Goal: Task Accomplishment & Management: Manage account settings

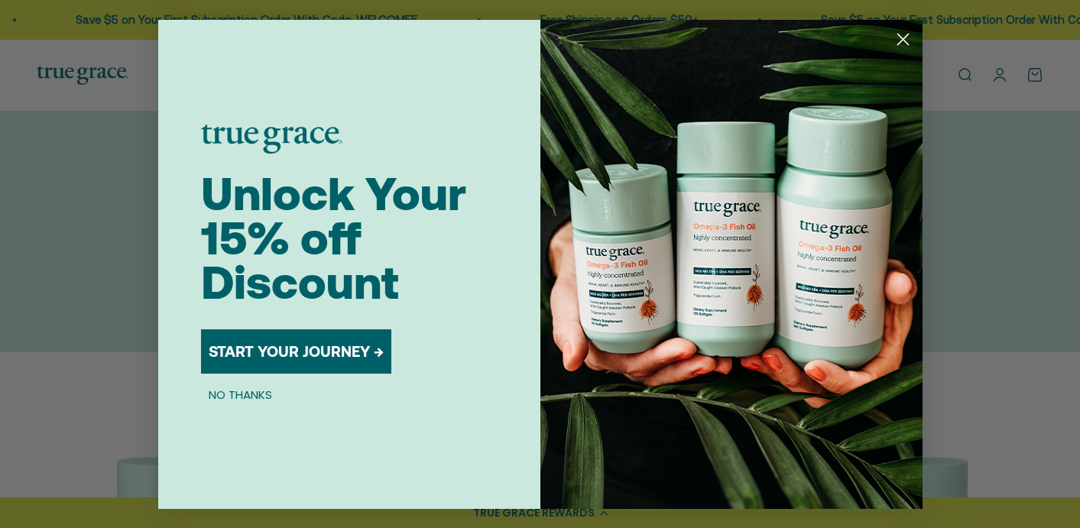
click at [899, 34] on icon "Close dialog" at bounding box center [902, 39] width 11 height 11
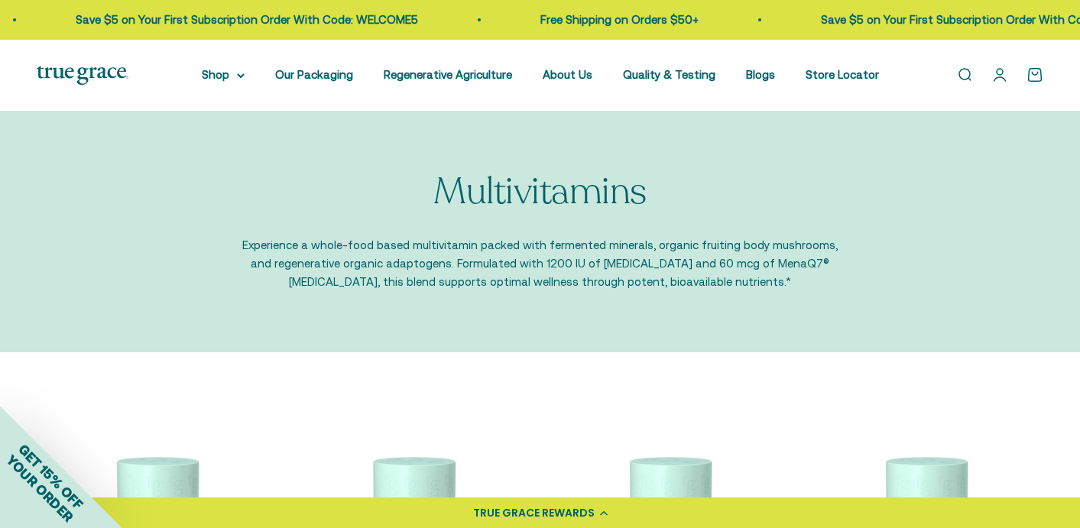
click at [999, 77] on link "Open account page" at bounding box center [999, 74] width 17 height 17
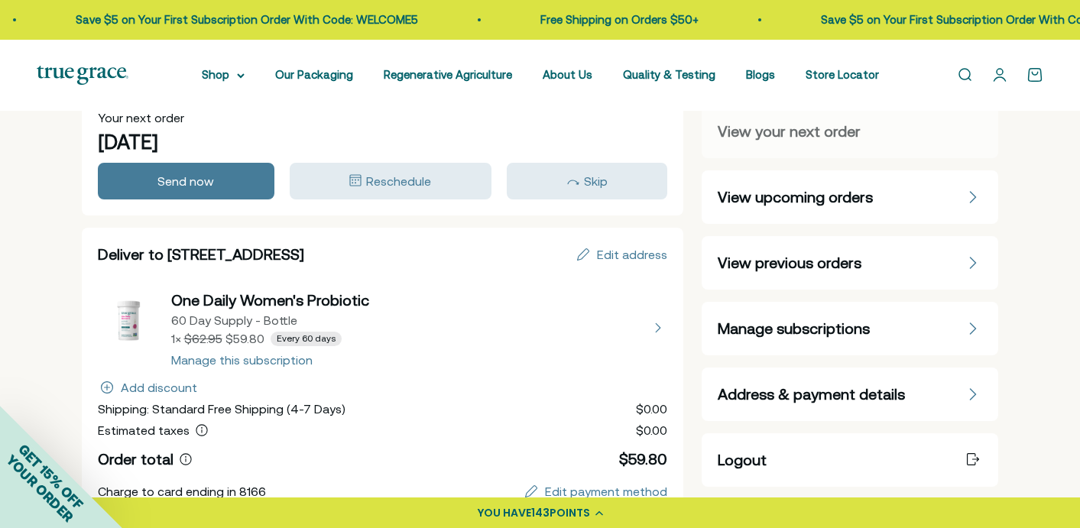
scroll to position [39, 0]
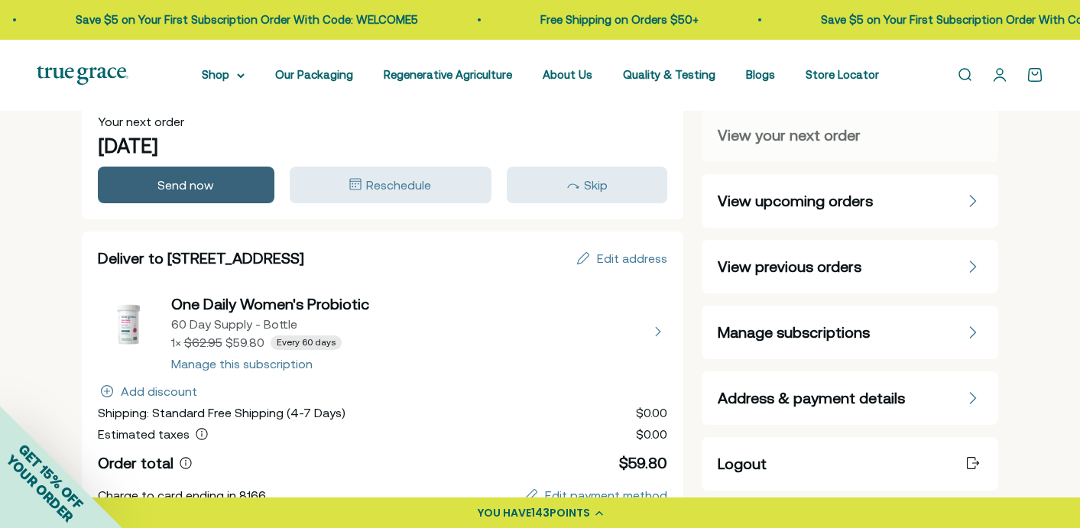
click at [166, 189] on span "Send now" at bounding box center [185, 185] width 57 height 14
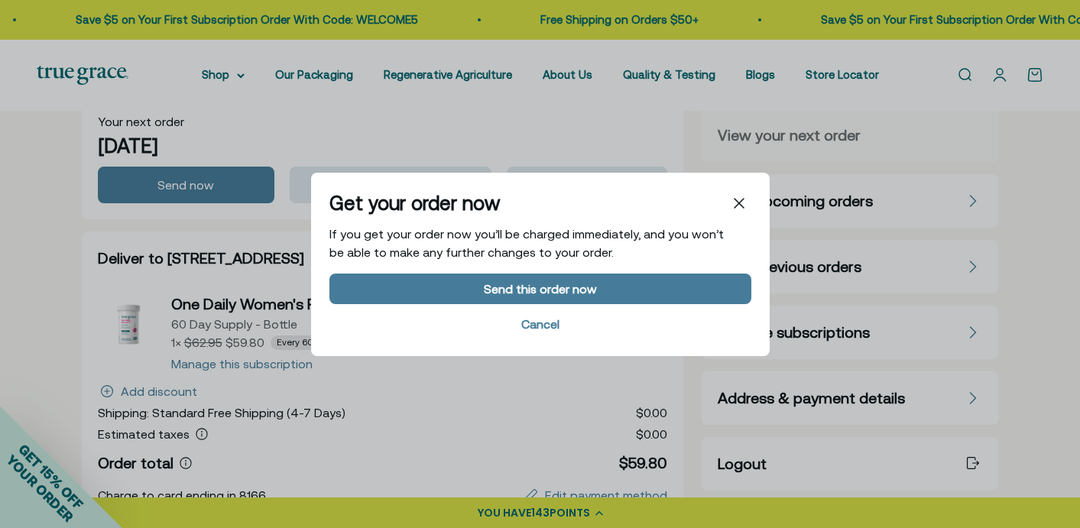
click at [389, 268] on div "Get your order now If you get your order now you’ll be charged immediately, and…" at bounding box center [540, 264] width 422 height 147
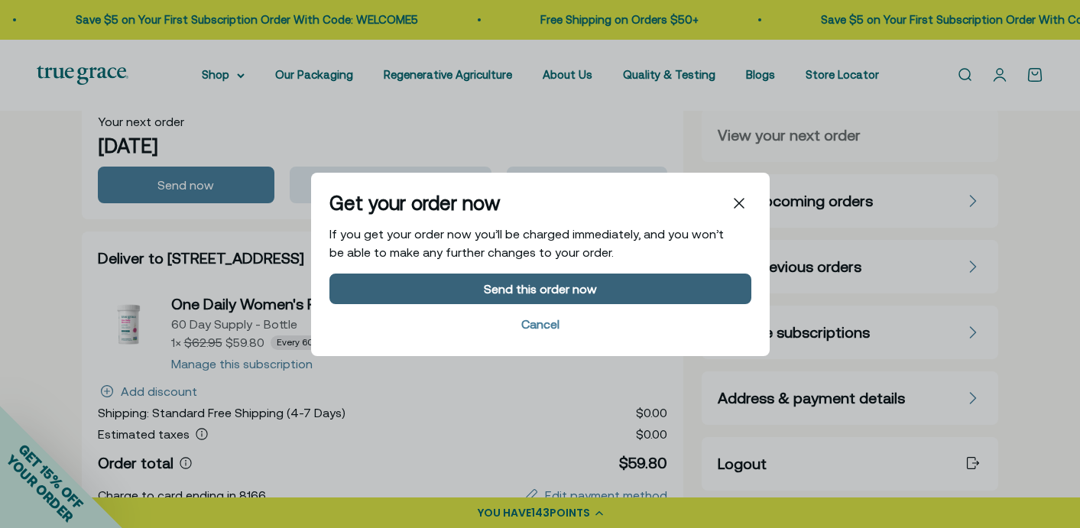
click at [400, 280] on button "Send this order now" at bounding box center [540, 288] width 422 height 31
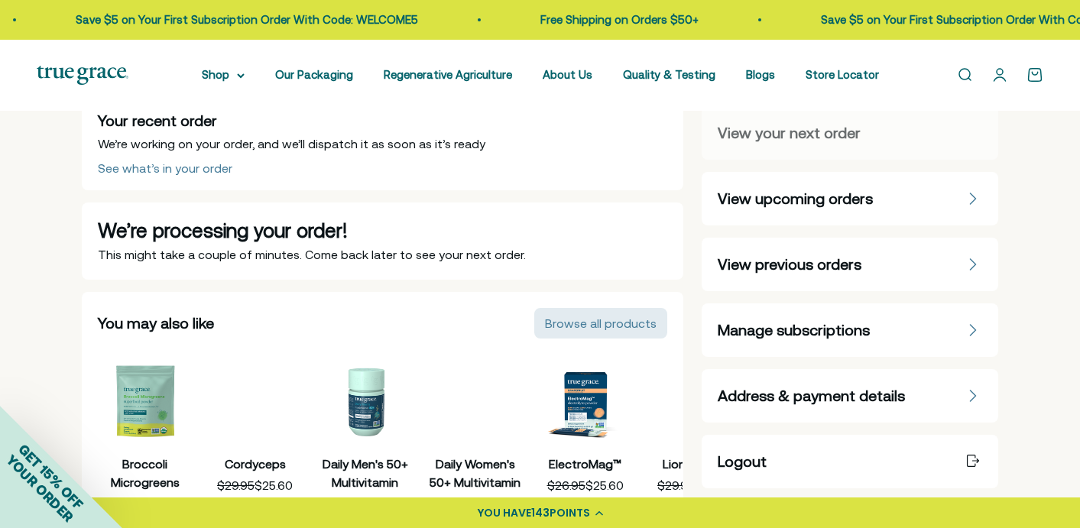
scroll to position [0, 0]
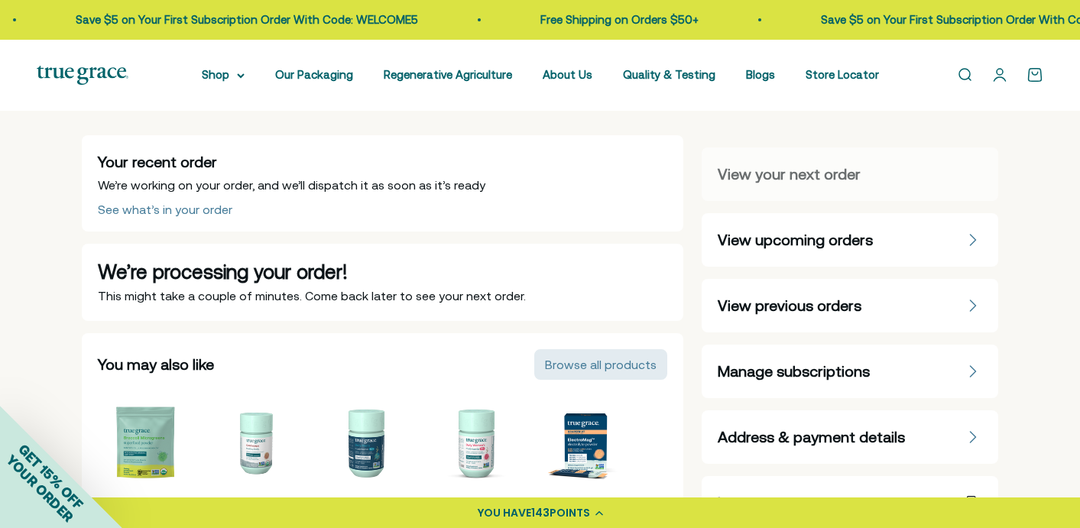
click at [918, 241] on div "View upcoming orders" at bounding box center [849, 239] width 264 height 21
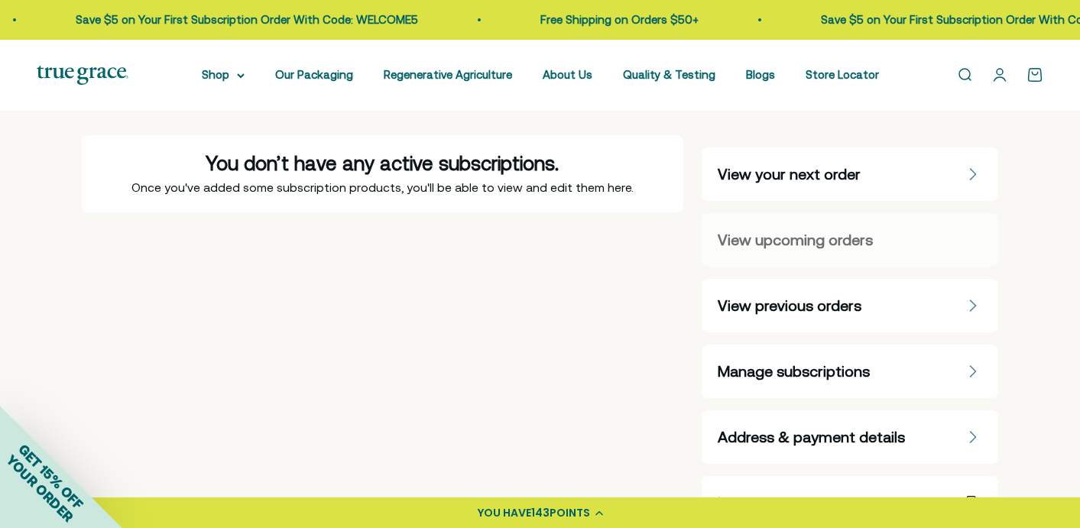
click at [783, 313] on span "View previous orders" at bounding box center [789, 305] width 144 height 21
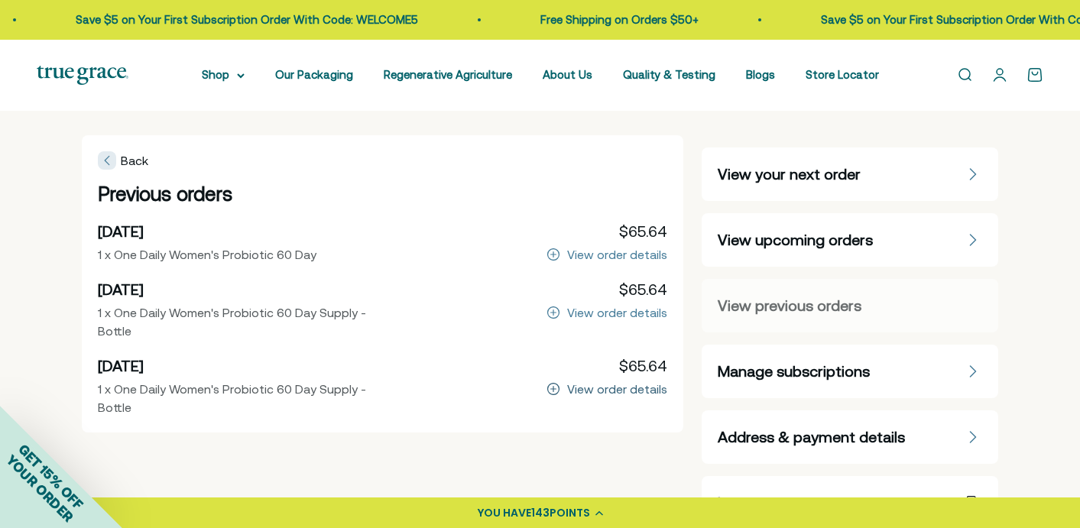
click at [558, 388] on icon "View order details for Mon, April 21, 2025 1 x One Daily Women's Probiotic 60 D…" at bounding box center [553, 389] width 12 height 12
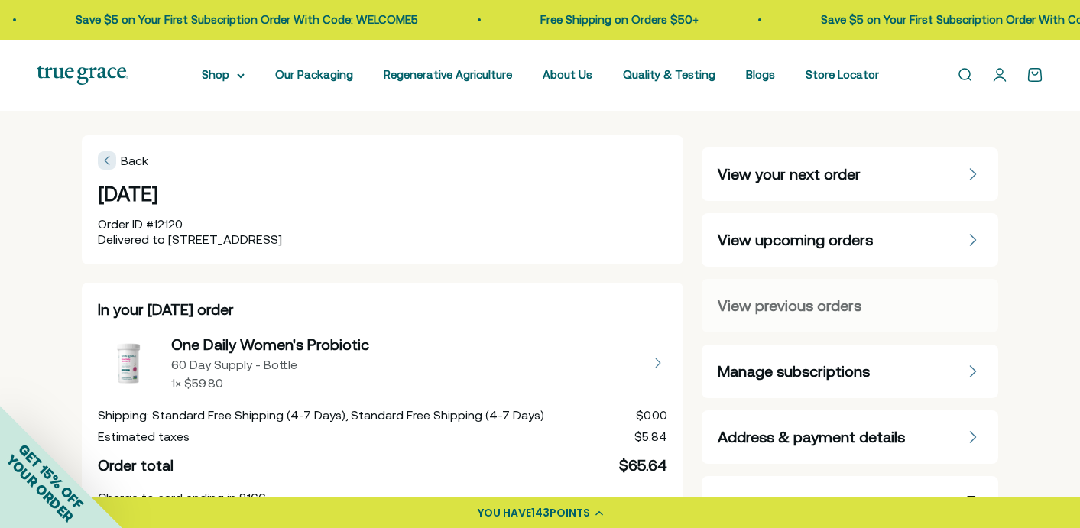
click at [89, 73] on img at bounding box center [83, 75] width 92 height 19
